Goal: Transaction & Acquisition: Purchase product/service

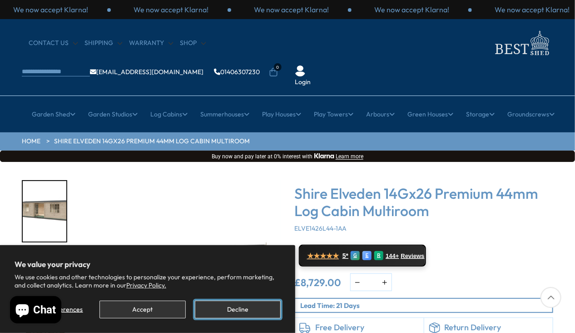
click at [229, 310] on button "Decline" at bounding box center [238, 309] width 86 height 18
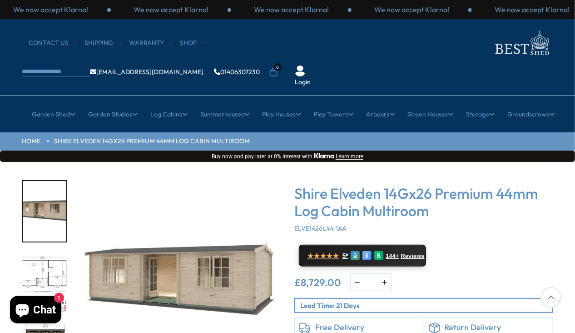
click at [191, 269] on img "1 / 10" at bounding box center [178, 282] width 205 height 205
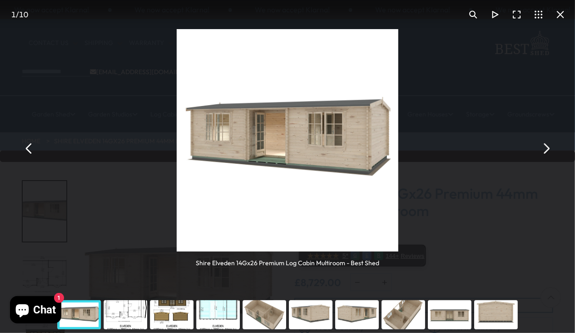
click at [546, 147] on button "You can close this modal content with the ESC key" at bounding box center [546, 148] width 22 height 22
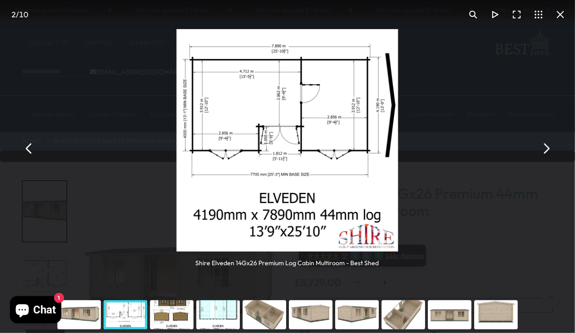
click at [546, 147] on button "You can close this modal content with the ESC key" at bounding box center [546, 148] width 22 height 22
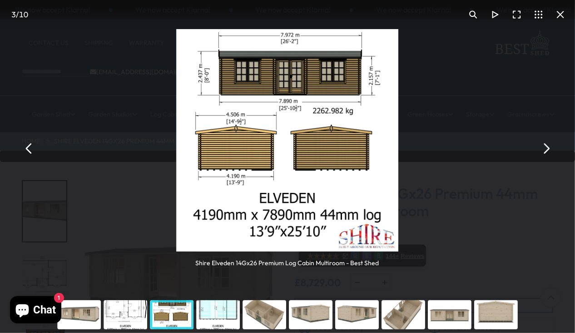
click at [546, 147] on button "You can close this modal content with the ESC key" at bounding box center [546, 148] width 22 height 22
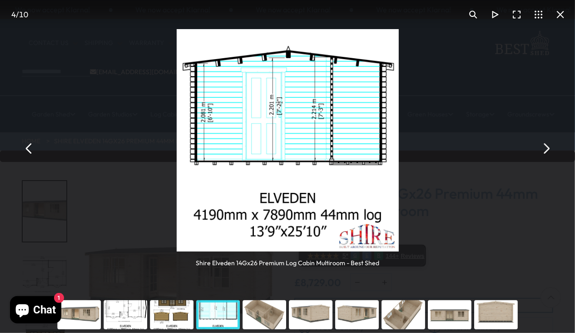
click at [546, 147] on button "You can close this modal content with the ESC key" at bounding box center [546, 148] width 22 height 22
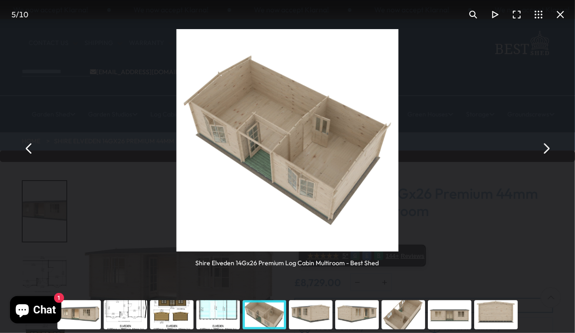
click at [546, 147] on button "You can close this modal content with the ESC key" at bounding box center [546, 148] width 22 height 22
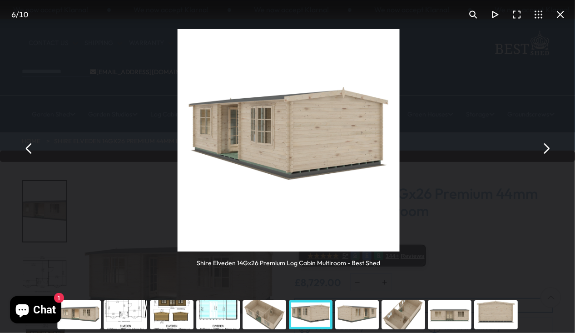
click at [546, 147] on button "You can close this modal content with the ESC key" at bounding box center [546, 148] width 22 height 22
